Goal: Task Accomplishment & Management: Manage account settings

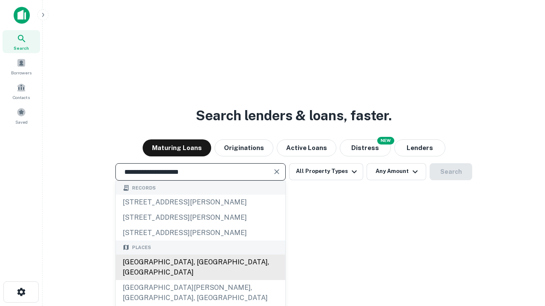
click at [200, 281] on div "[GEOGRAPHIC_DATA], [GEOGRAPHIC_DATA], [GEOGRAPHIC_DATA]" at bounding box center [200, 268] width 169 height 26
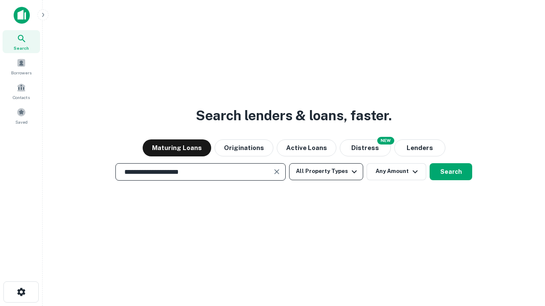
type input "**********"
click at [326, 172] on button "All Property Types" at bounding box center [326, 171] width 74 height 17
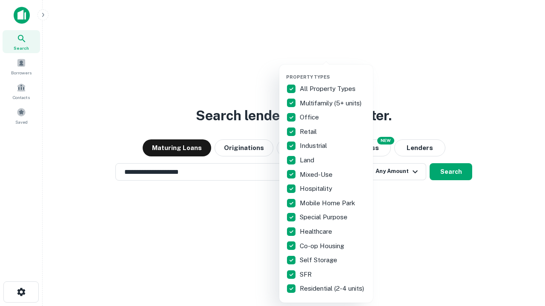
click at [333, 72] on button "button" at bounding box center [333, 72] width 94 height 0
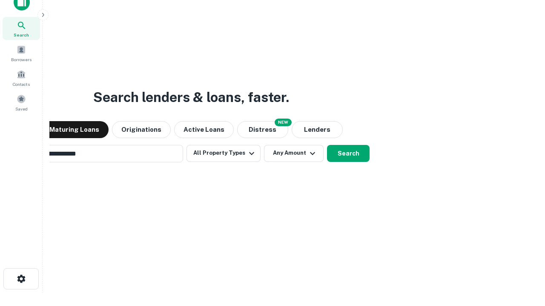
scroll to position [61, 241]
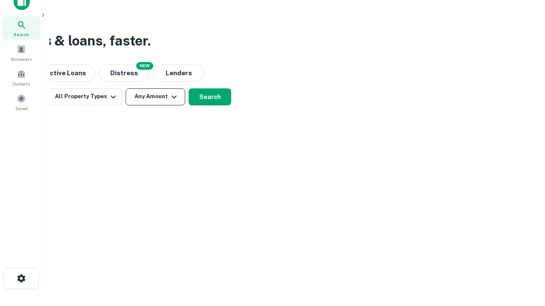
click at [155, 97] on button "Any Amount" at bounding box center [156, 97] width 60 height 17
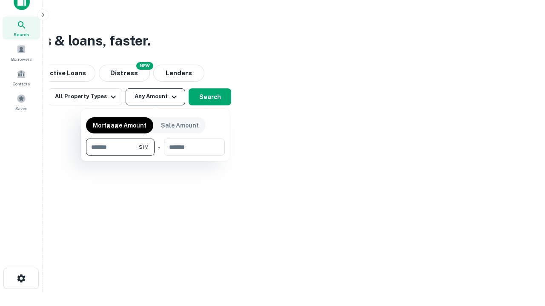
type input "*******"
click at [155, 156] on button "button" at bounding box center [155, 156] width 139 height 0
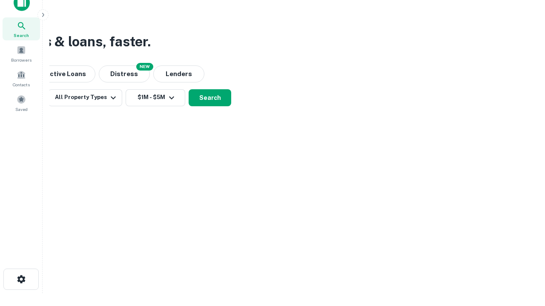
scroll to position [5, 157]
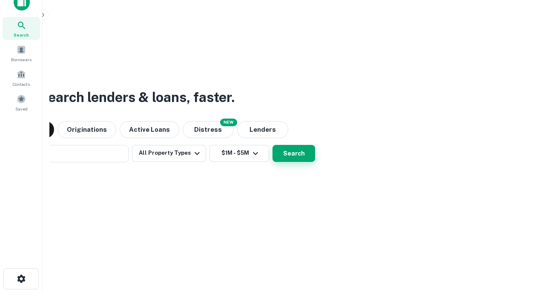
click at [272, 145] on button "Search" at bounding box center [293, 153] width 43 height 17
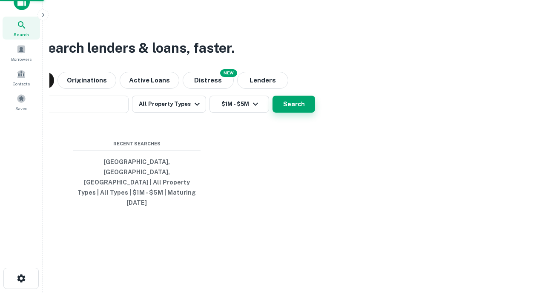
scroll to position [23, 241]
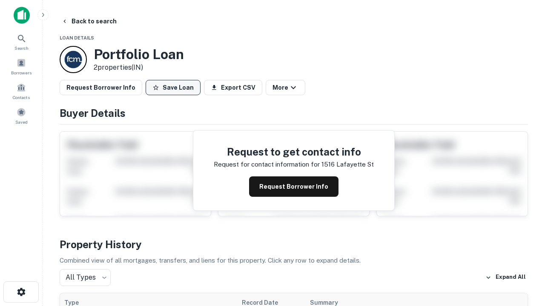
click at [173, 88] on button "Save Loan" at bounding box center [173, 87] width 55 height 15
click at [175, 88] on button "Loan Saved" at bounding box center [175, 87] width 59 height 15
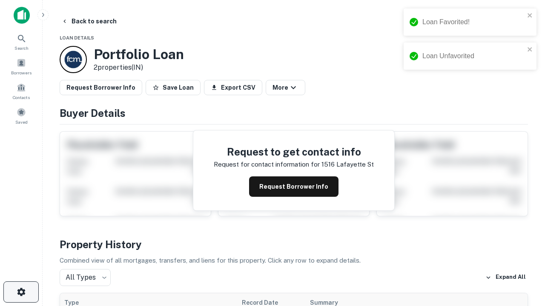
click at [21, 292] on icon "button" at bounding box center [21, 292] width 10 height 10
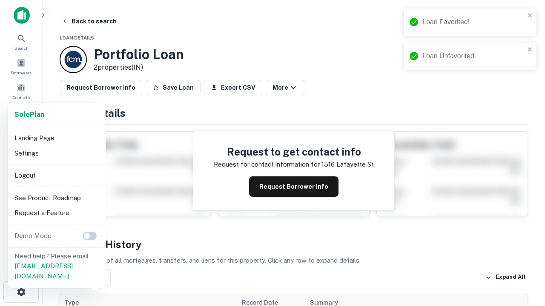
click at [56, 175] on li "Logout" at bounding box center [56, 175] width 91 height 15
